Goal: Information Seeking & Learning: Find specific fact

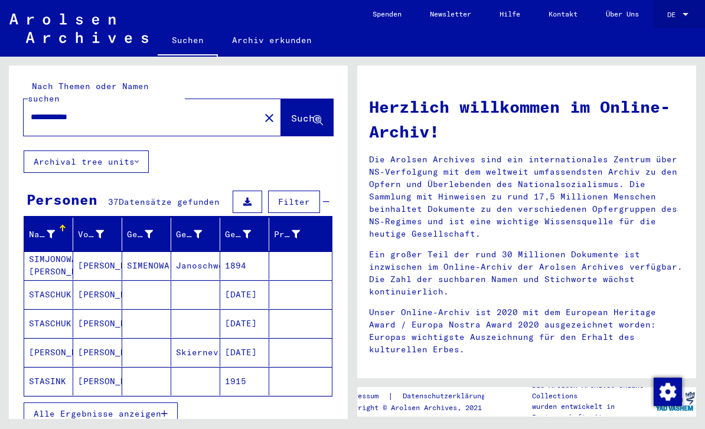
click at [680, 17] on span "DE" at bounding box center [673, 15] width 13 height 8
click at [663, 27] on span "English" at bounding box center [665, 21] width 48 height 21
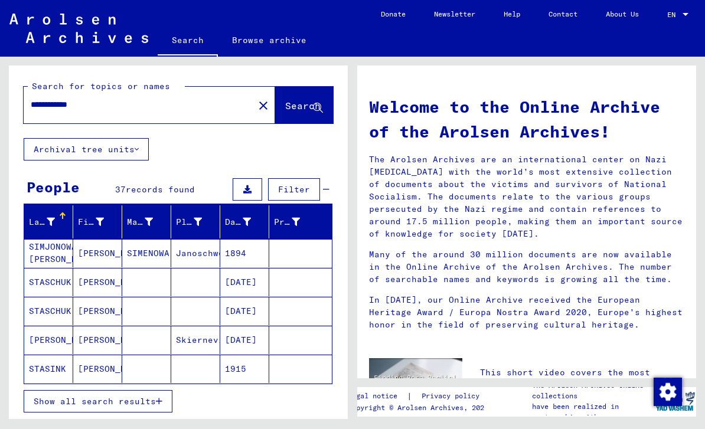
click at [58, 108] on input "**********" at bounding box center [135, 105] width 209 height 12
type input "**********"
click at [308, 103] on span "Search" at bounding box center [302, 106] width 35 height 12
click at [55, 409] on button "Show all search results" at bounding box center [98, 401] width 149 height 22
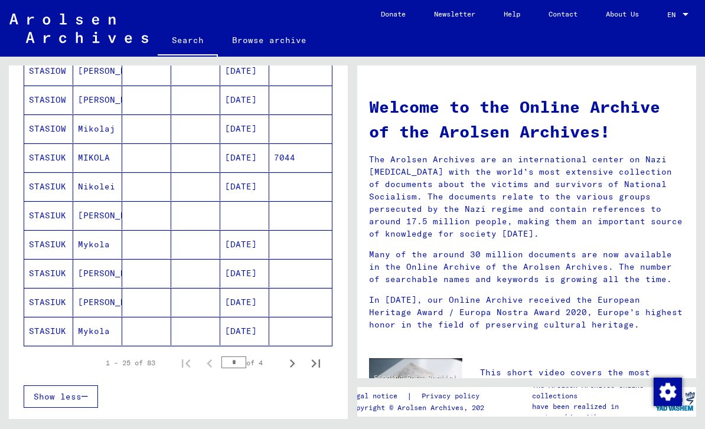
scroll to position [617, 0]
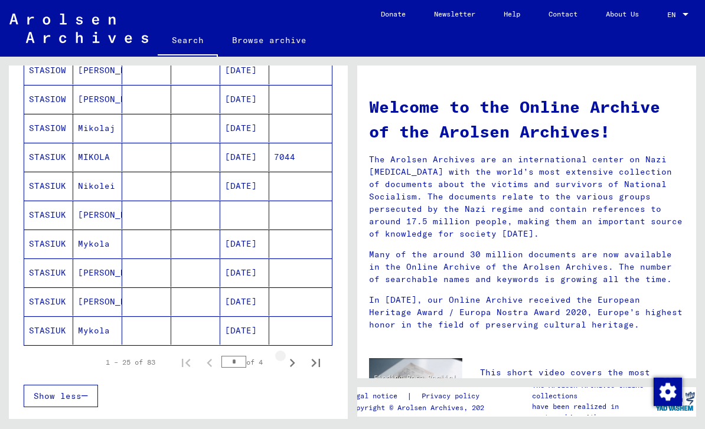
click at [296, 366] on icon "Next page" at bounding box center [292, 363] width 17 height 17
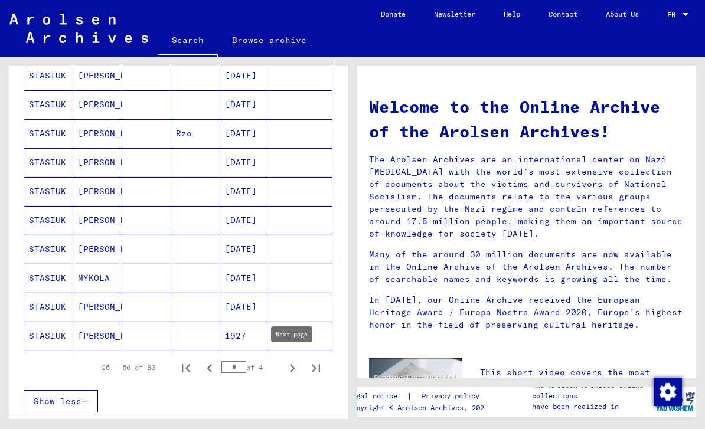
scroll to position [604, 0]
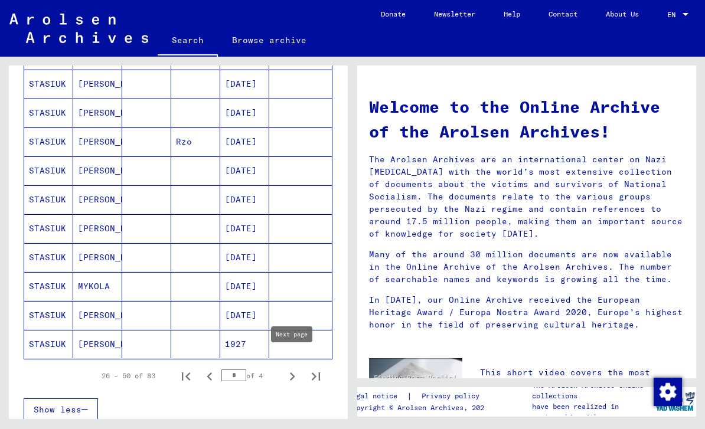
click at [293, 380] on icon "Next page" at bounding box center [292, 377] width 17 height 17
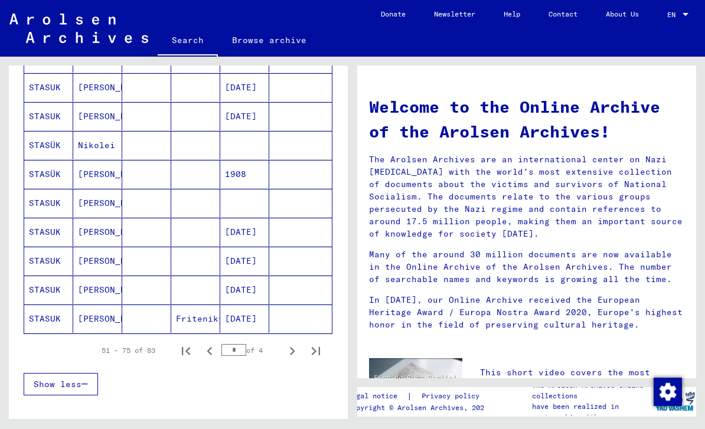
click at [295, 350] on icon "Next page" at bounding box center [292, 351] width 17 height 17
type input "*"
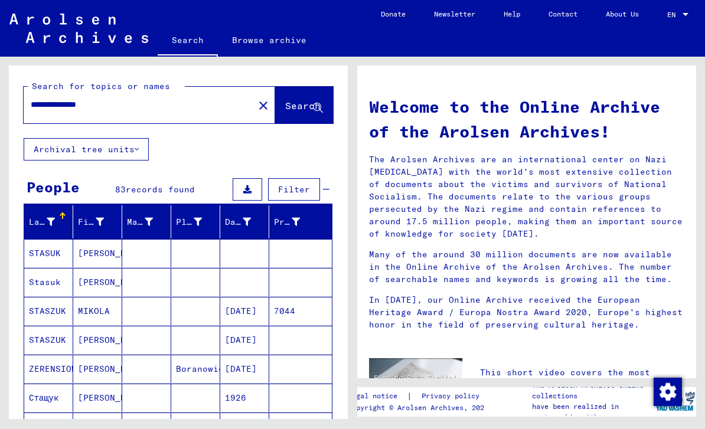
scroll to position [0, 0]
